Goal: Find specific fact: Find specific fact

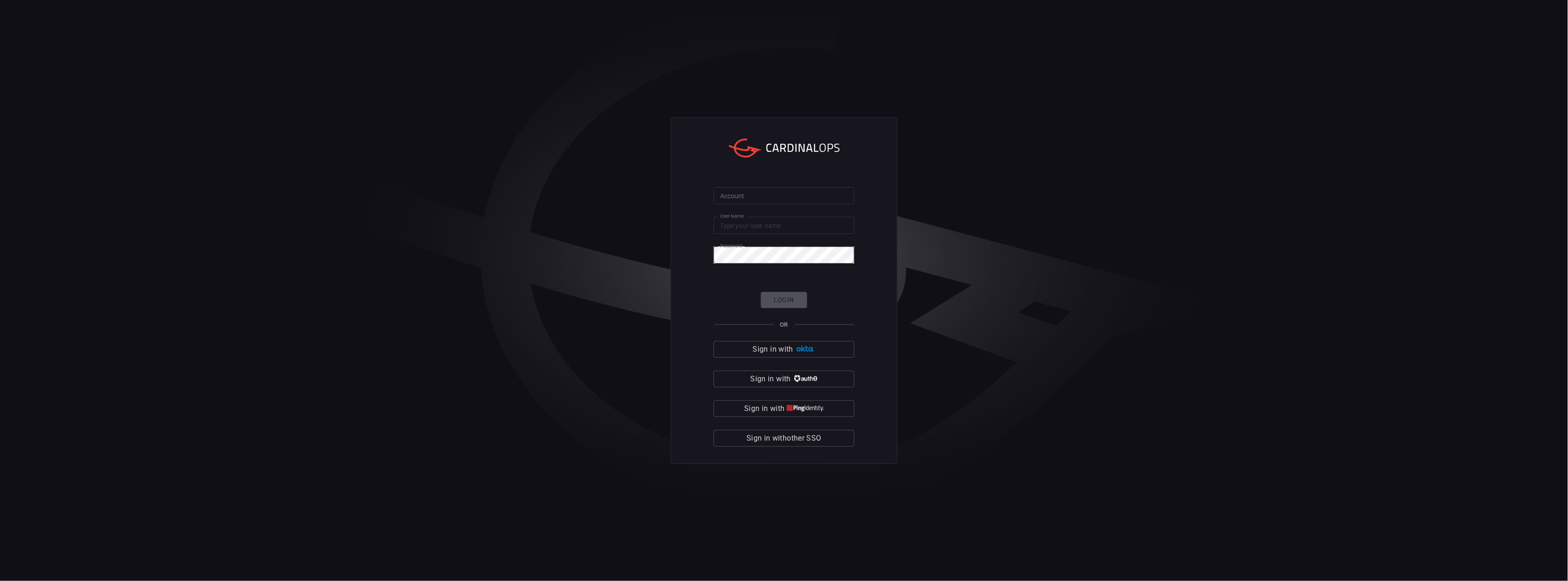
type input "[PERSON_NAME].[PERSON_NAME]"
click at [766, 192] on input "Account" at bounding box center [783, 195] width 141 height 17
type input "avalara"
click button "Login" at bounding box center [784, 300] width 46 height 16
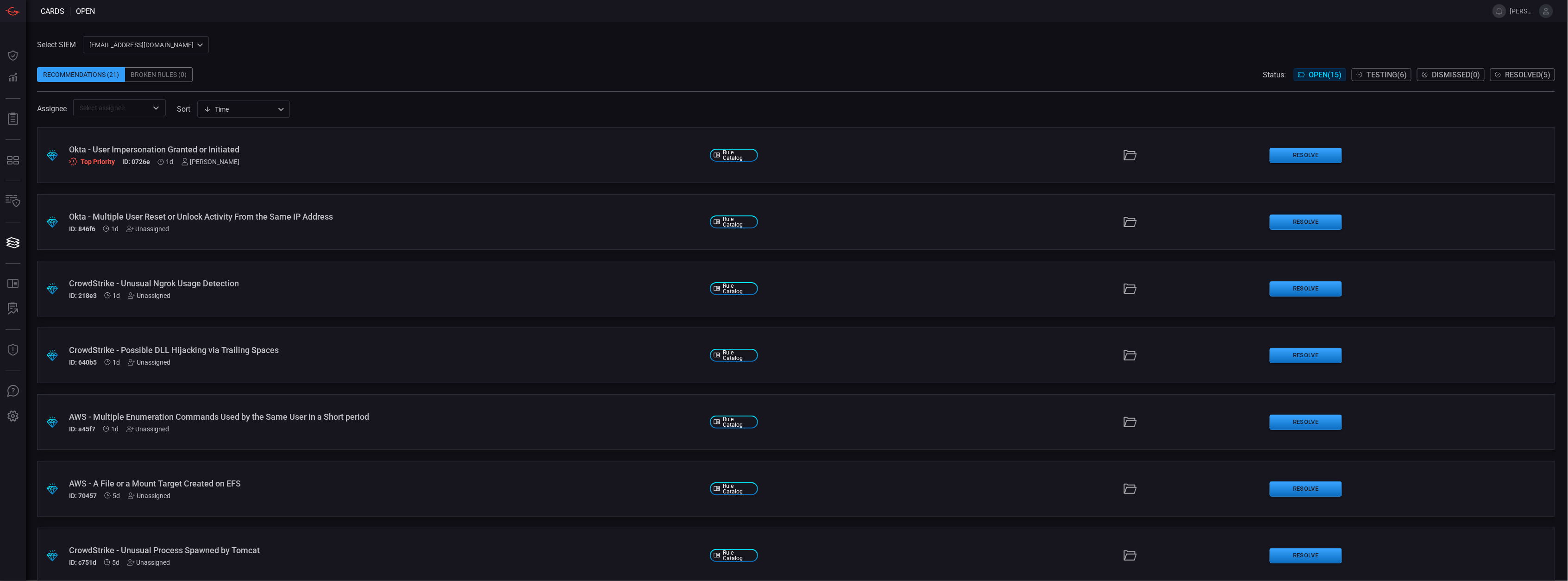
click at [1552, 13] on button at bounding box center [1546, 11] width 14 height 14
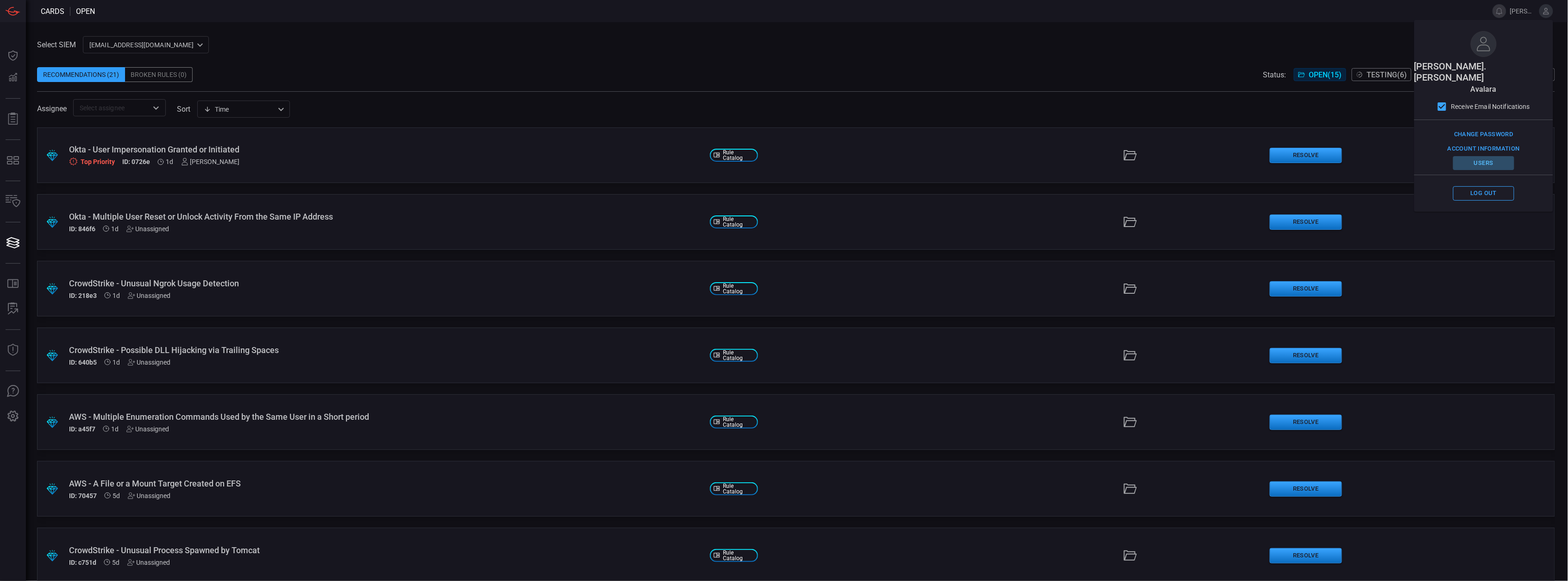
click at [1498, 156] on button "Users" at bounding box center [1483, 163] width 61 height 15
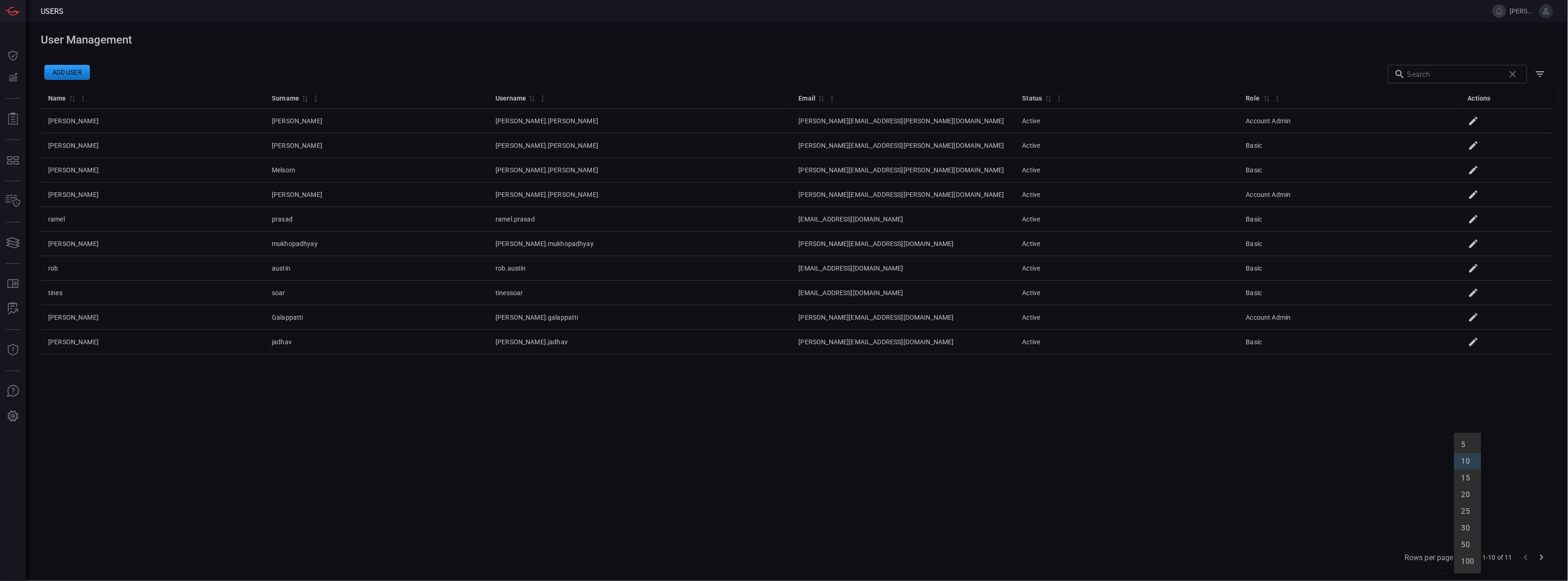
click at [1469, 555] on body "Users [PERSON_NAME].[PERSON_NAME] Dashboard Dashboard Detections Detections Rep…" at bounding box center [784, 290] width 1568 height 581
click at [1468, 509] on li "25" at bounding box center [1468, 511] width 27 height 16
type input "25"
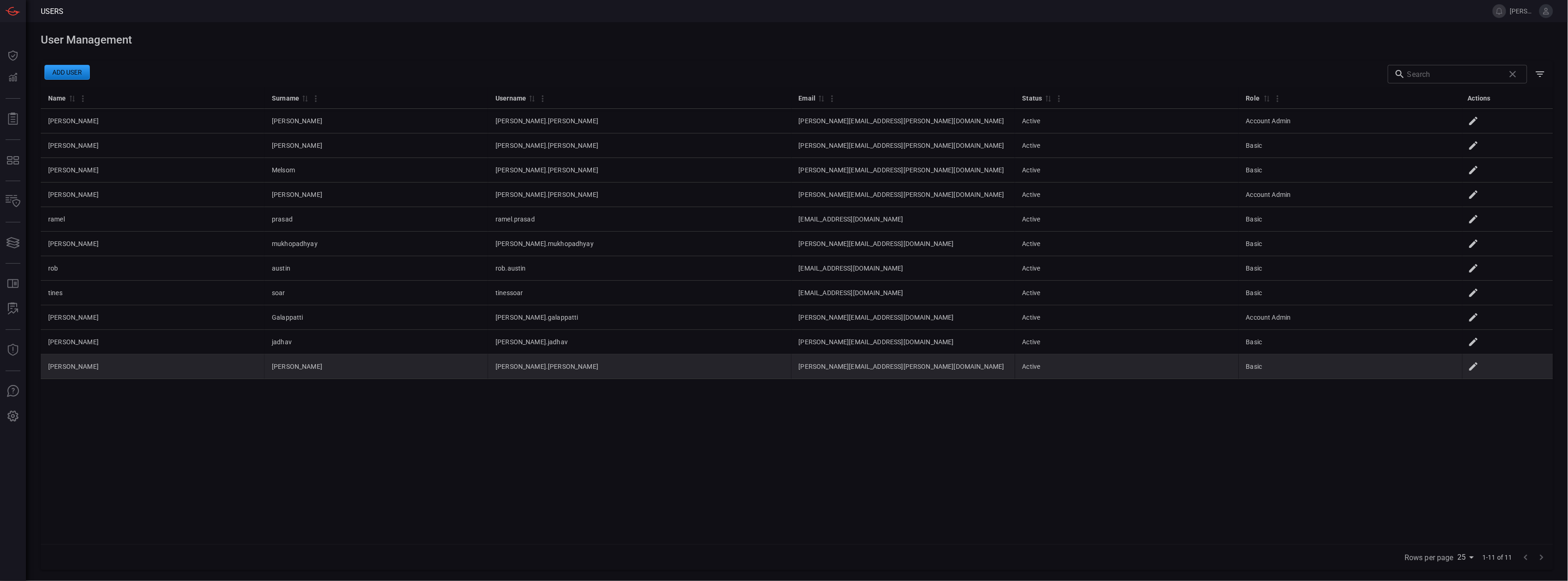
click at [489, 365] on td "[PERSON_NAME].[PERSON_NAME]" at bounding box center [640, 367] width 303 height 24
click at [492, 368] on td "[PERSON_NAME].[PERSON_NAME]" at bounding box center [640, 367] width 303 height 24
drag, startPoint x: 482, startPoint y: 367, endPoint x: 541, endPoint y: 371, distance: 59.1
click at [541, 371] on td "[PERSON_NAME].[PERSON_NAME]" at bounding box center [640, 367] width 303 height 24
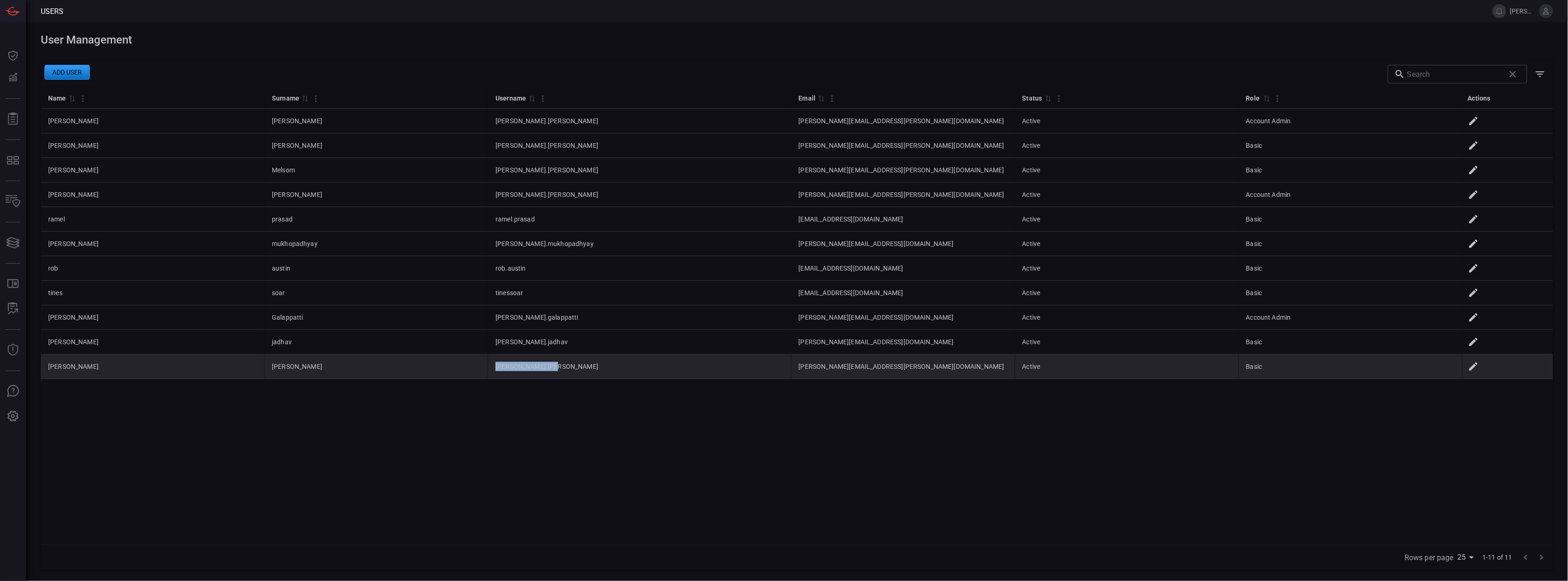
drag, startPoint x: 541, startPoint y: 370, endPoint x: 485, endPoint y: 369, distance: 56.0
click at [488, 369] on td "[PERSON_NAME].[PERSON_NAME]" at bounding box center [640, 367] width 303 height 24
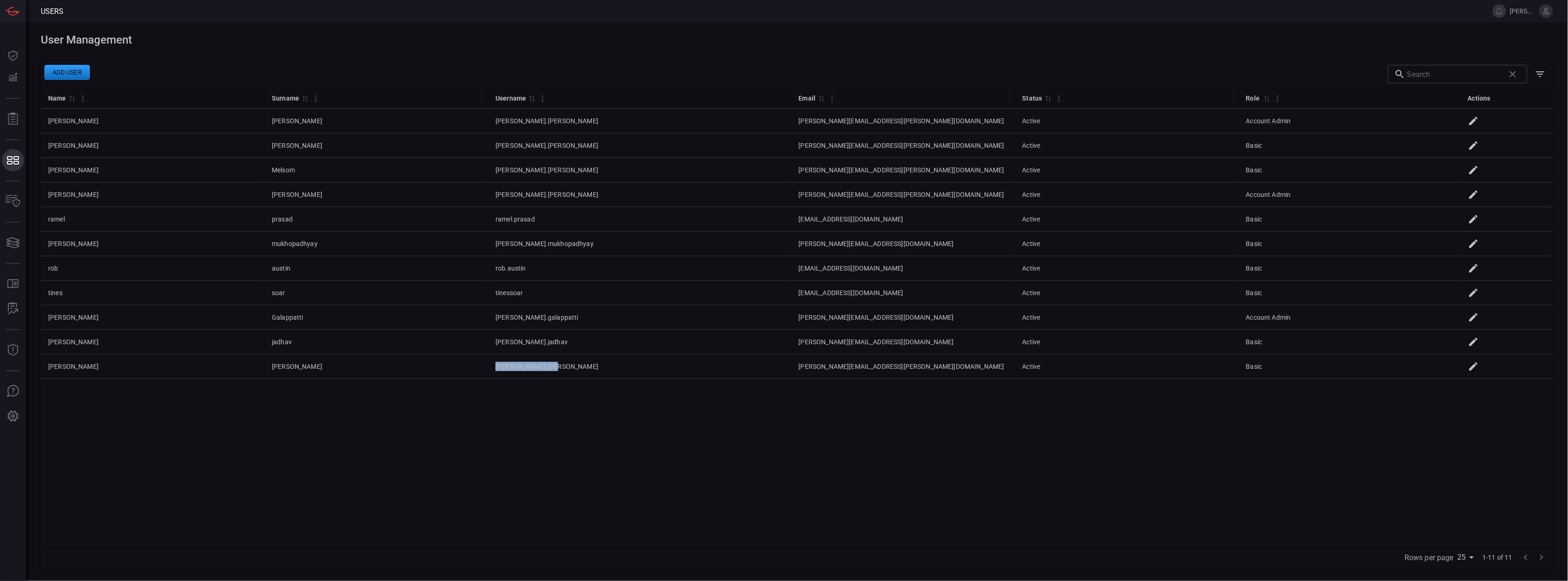
copy td "[PERSON_NAME].[PERSON_NAME]"
